Goal: Check status: Check status

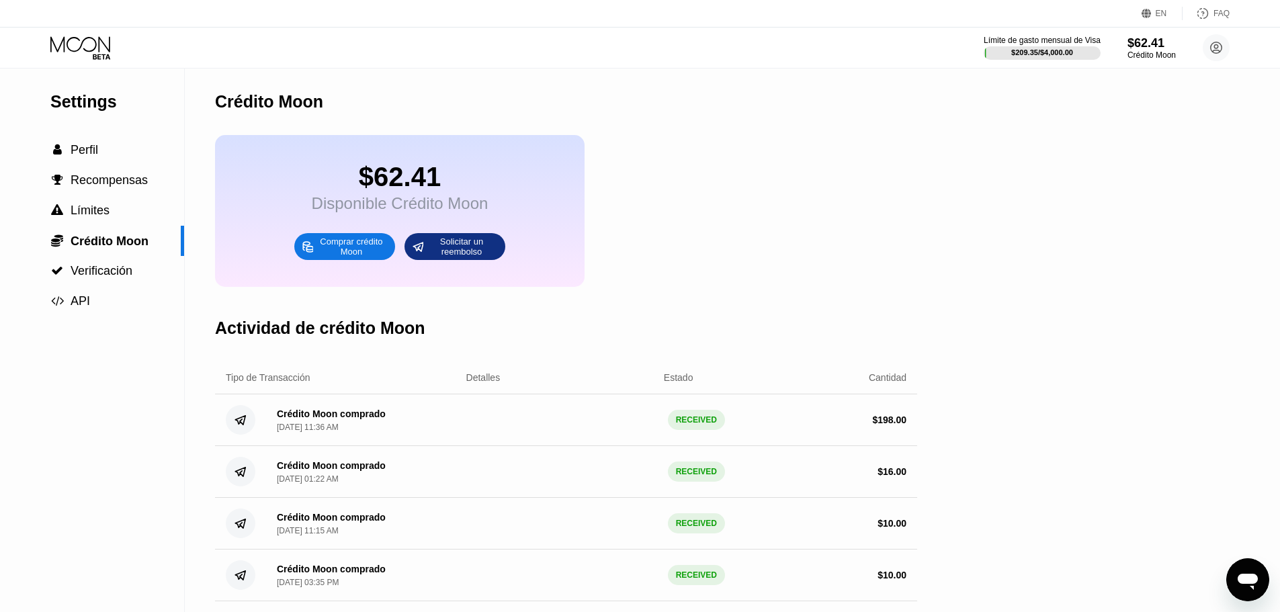
click at [67, 45] on icon at bounding box center [81, 48] width 62 height 24
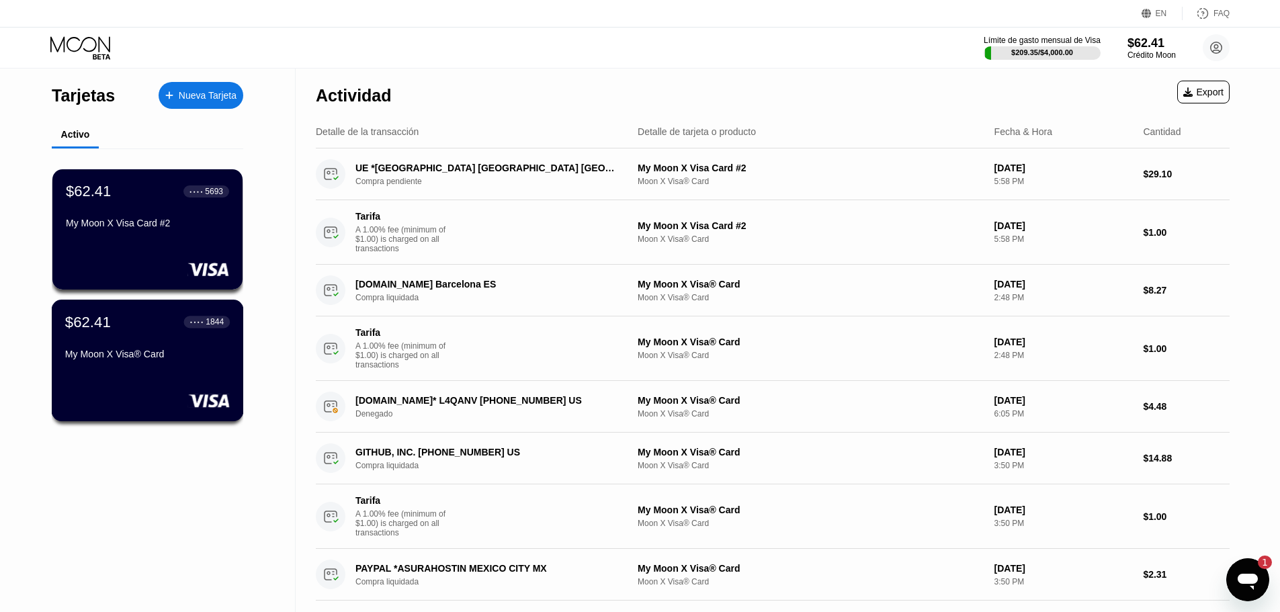
click at [112, 378] on div "$62.41 ● ● ● ● 1844 My Moon X Visa® Card" at bounding box center [148, 361] width 192 height 122
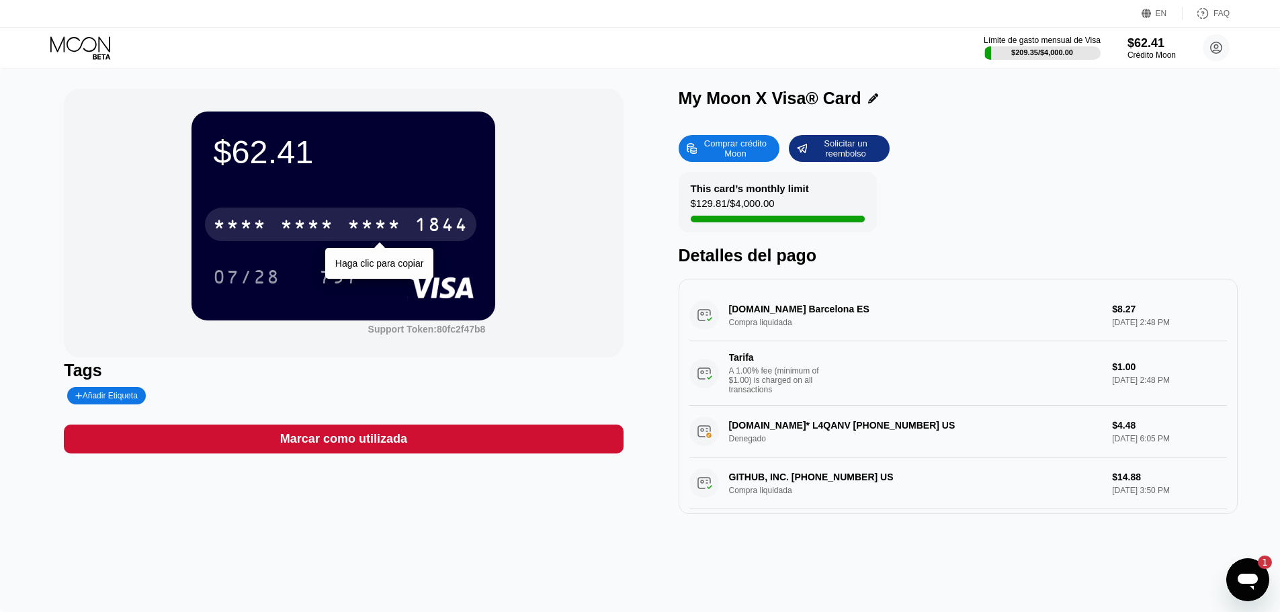
click at [314, 224] on div "* * * *" at bounding box center [307, 226] width 54 height 21
